Goal: Find contact information: Find contact information

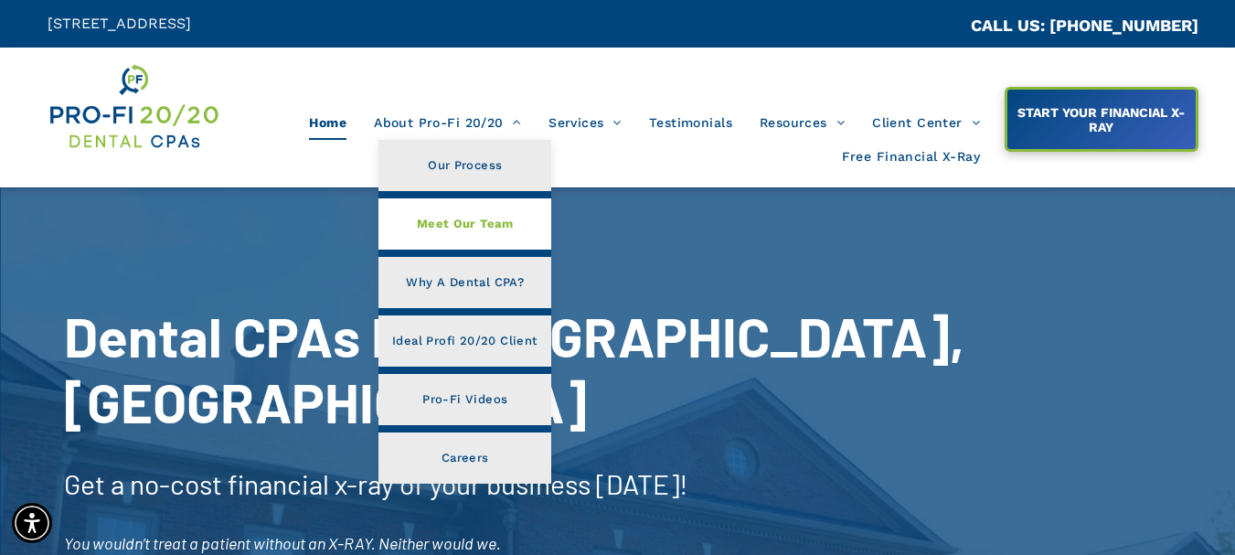
click at [448, 225] on span "Meet Our Team" at bounding box center [465, 224] width 97 height 24
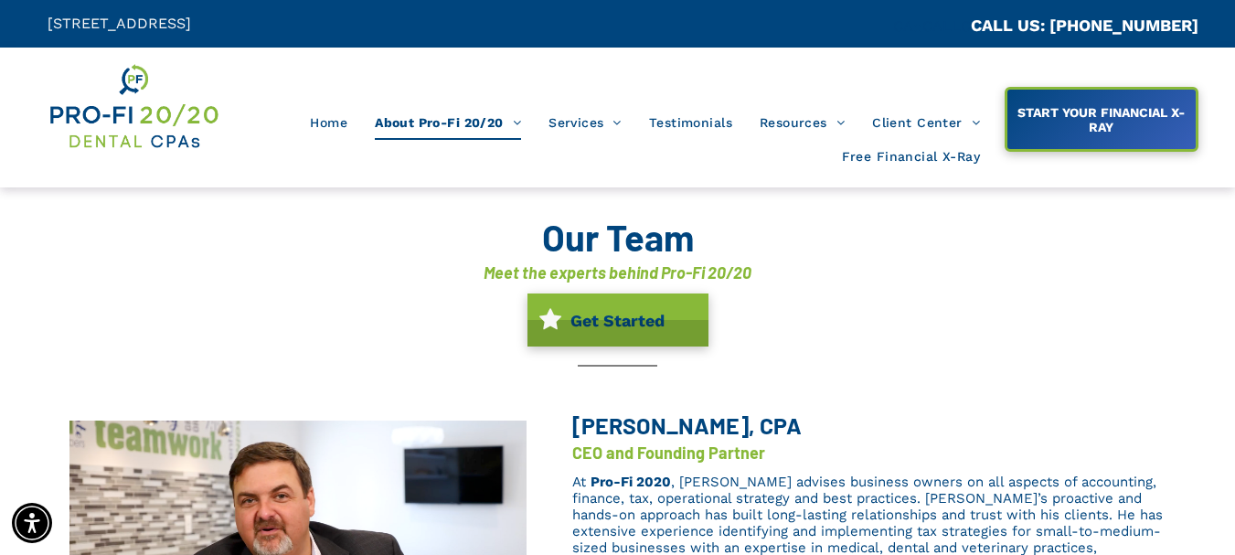
drag, startPoint x: 579, startPoint y: 367, endPoint x: 858, endPoint y: 409, distance: 282.0
click at [859, 410] on div "[PERSON_NAME], CPA" at bounding box center [750, 425] width 357 height 31
click at [811, 426] on h3 "[PERSON_NAME], CPA" at bounding box center [750, 424] width 357 height 27
click at [795, 434] on h3 "[PERSON_NAME], CPA" at bounding box center [750, 424] width 357 height 27
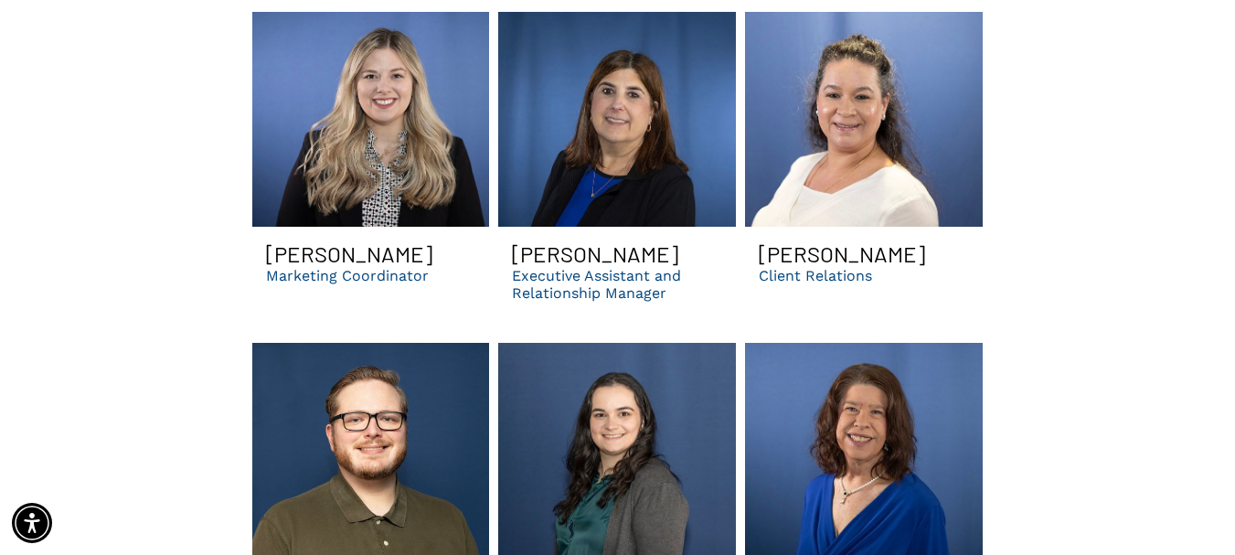
scroll to position [5375, 0]
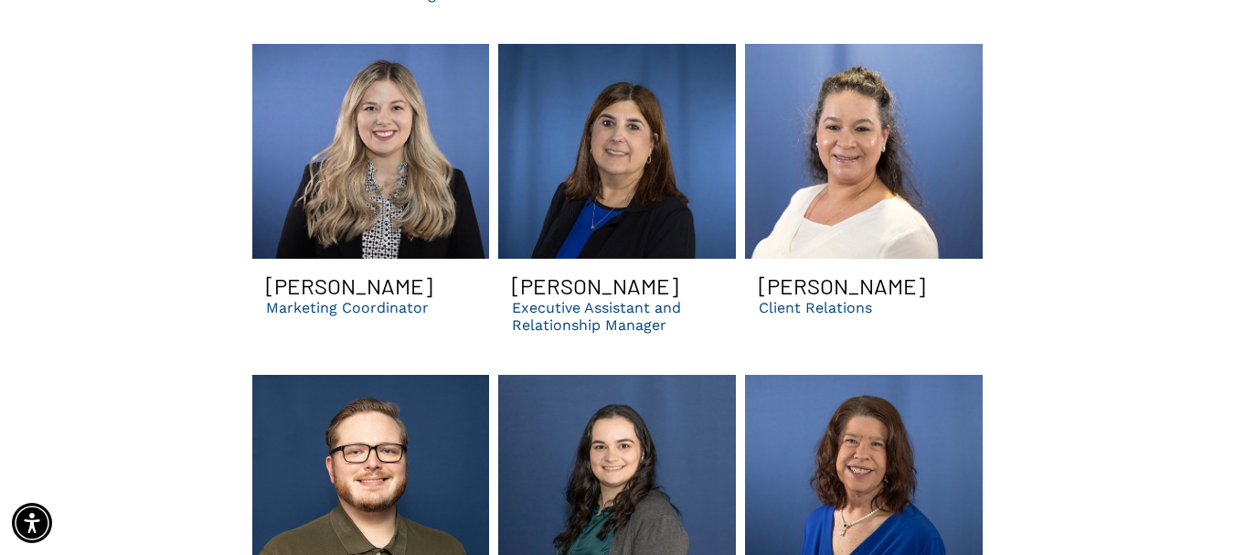
drag, startPoint x: 493, startPoint y: 398, endPoint x: 491, endPoint y: 421, distance: 23.8
click at [491, 421] on div "[PERSON_NAME] Video Assistant Button" at bounding box center [371, 526] width 247 height 313
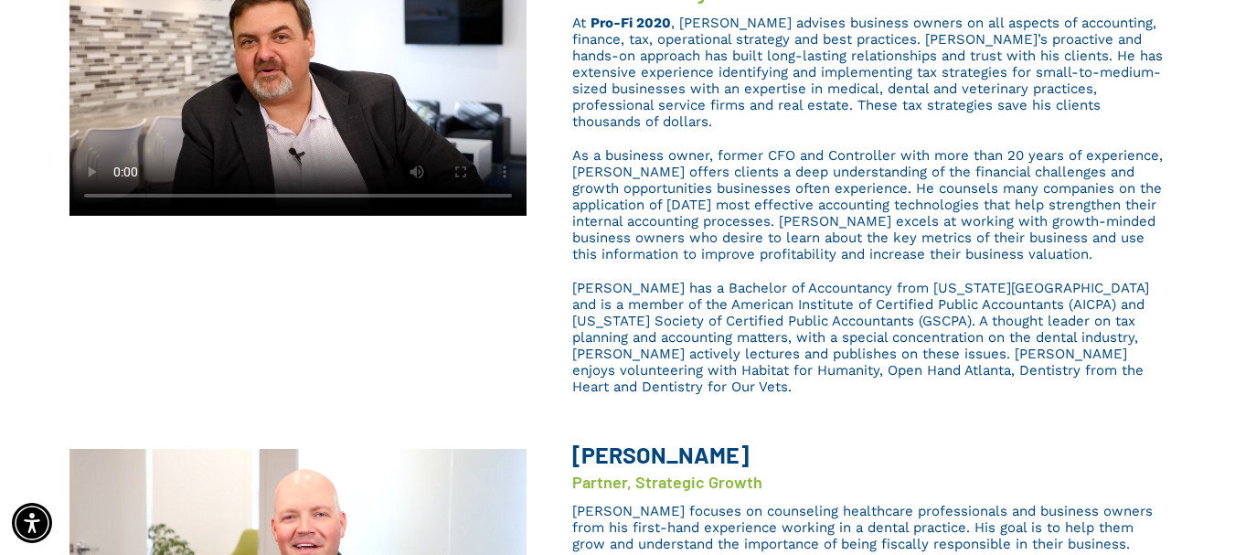
scroll to position [91, 0]
